Goal: Information Seeking & Learning: Learn about a topic

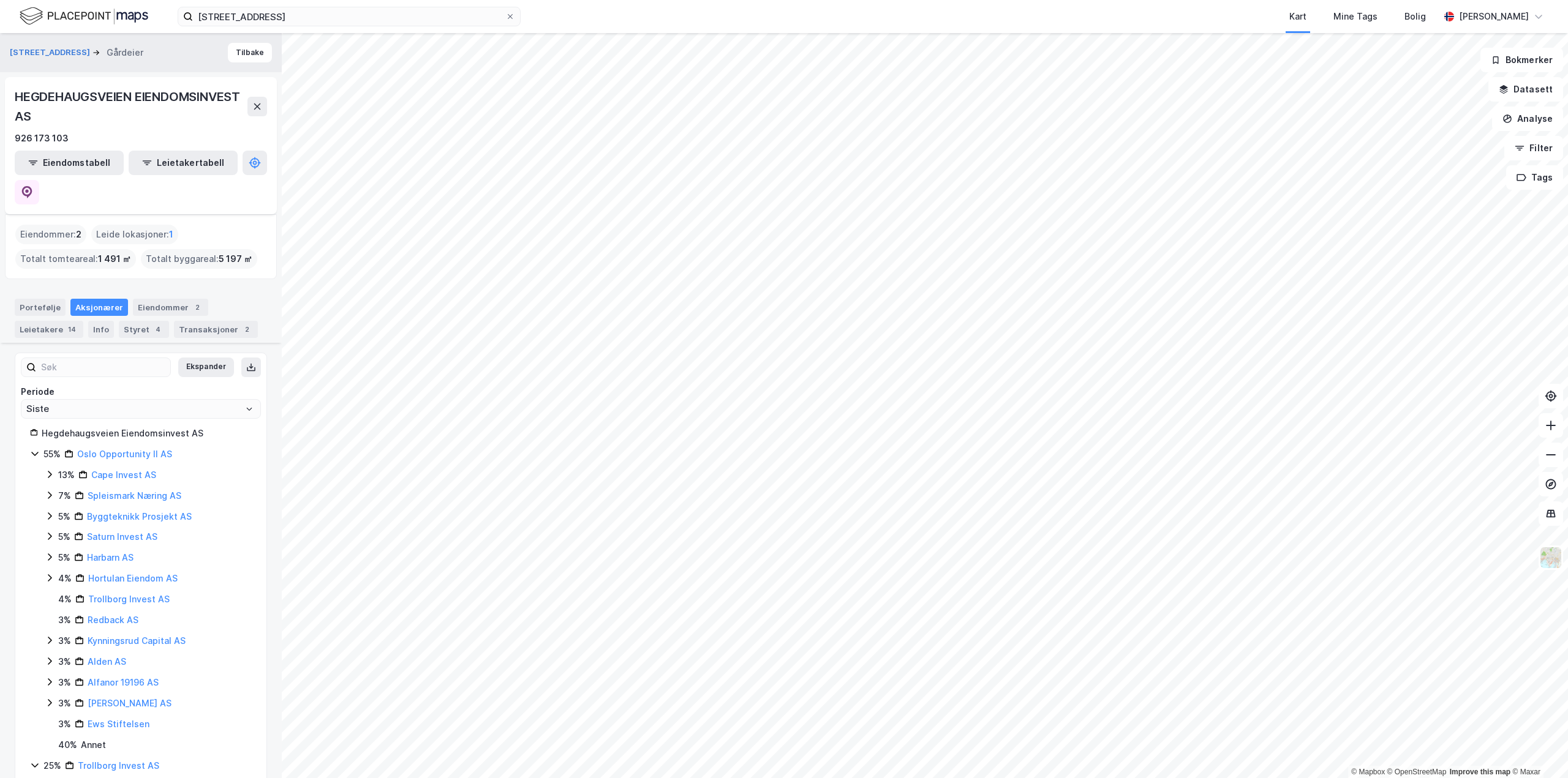
scroll to position [123, 0]
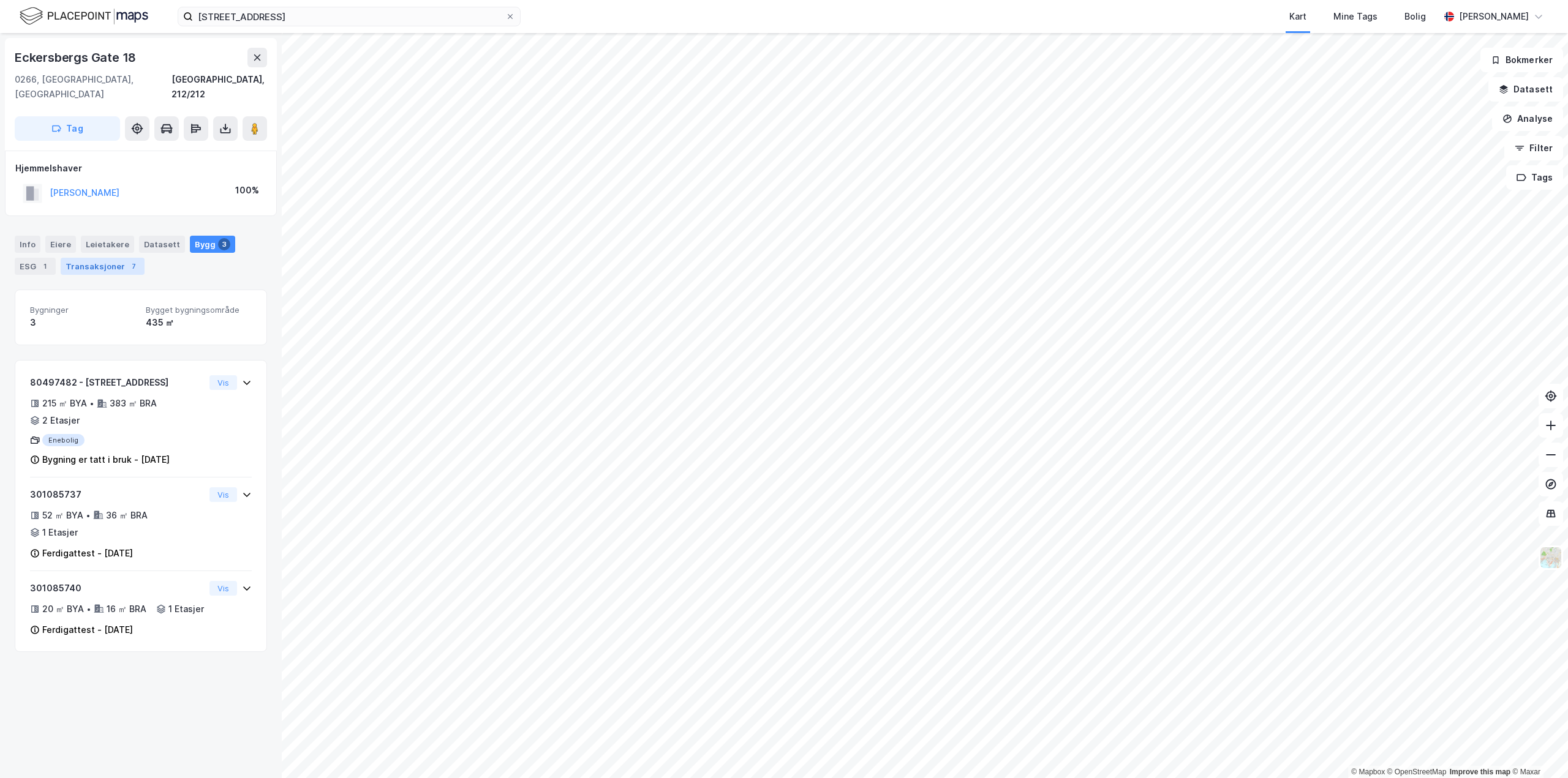
click at [128, 261] on div "7" at bounding box center [133, 266] width 12 height 12
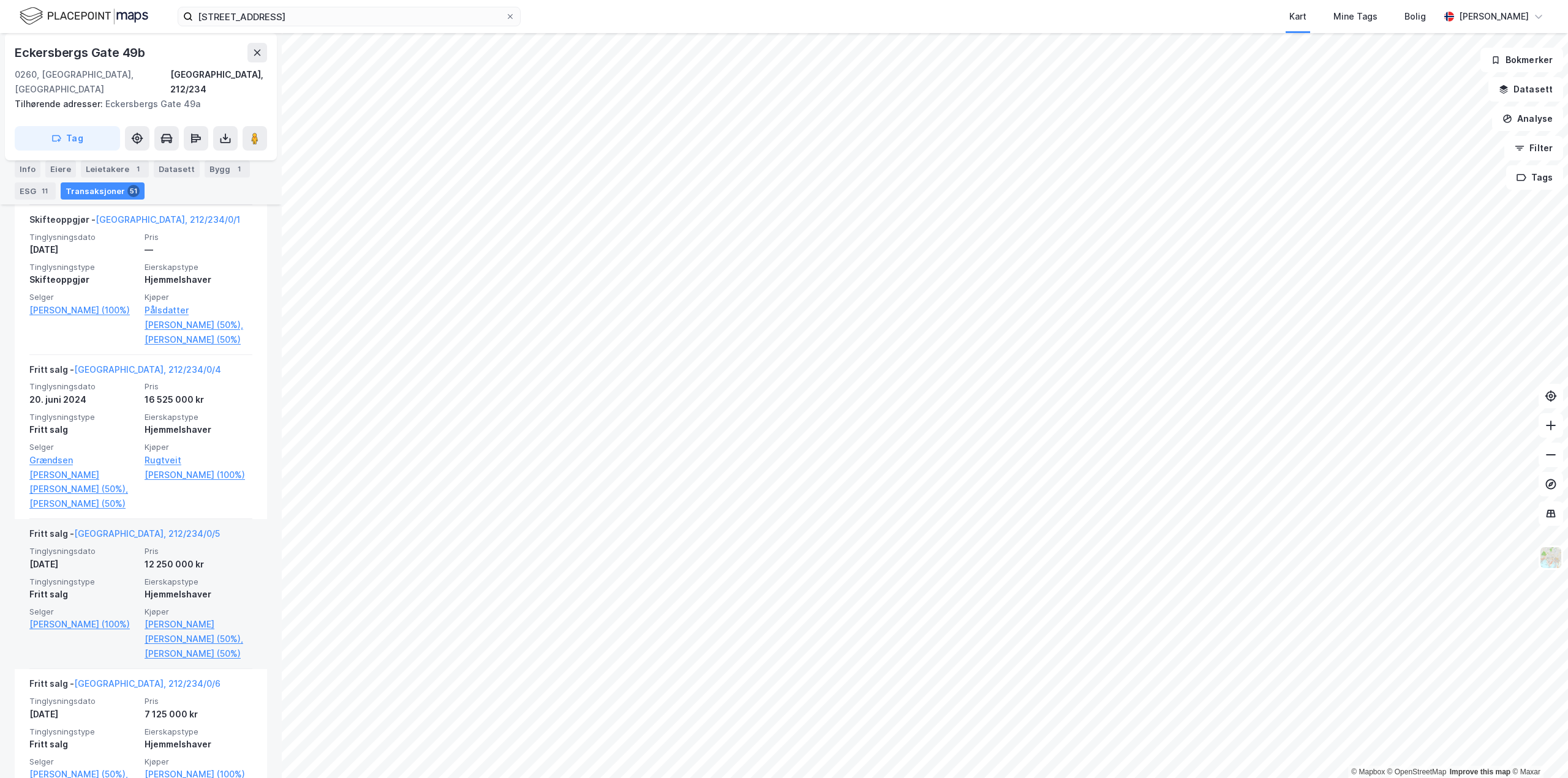
scroll to position [551, 0]
